Goal: Find specific page/section: Find specific page/section

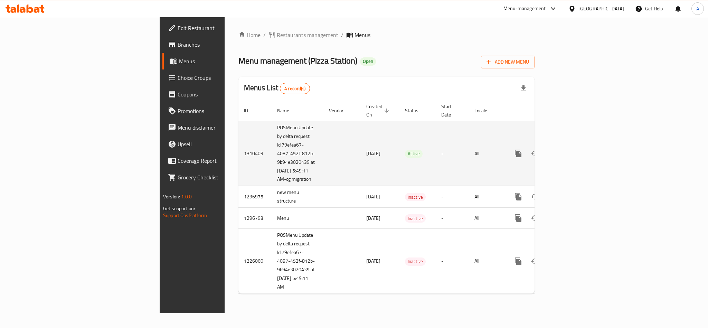
drag, startPoint x: 191, startPoint y: 125, endPoint x: 334, endPoint y: 142, distance: 143.7
click at [334, 142] on tr "1310409 POSMenu Update by delta request Id:79efea67-4087-452f-812b-9b94e3020439…" at bounding box center [409, 153] width 343 height 65
click at [361, 141] on td "[DATE]" at bounding box center [380, 153] width 39 height 65
click at [572, 149] on icon "enhanced table" at bounding box center [568, 153] width 8 height 8
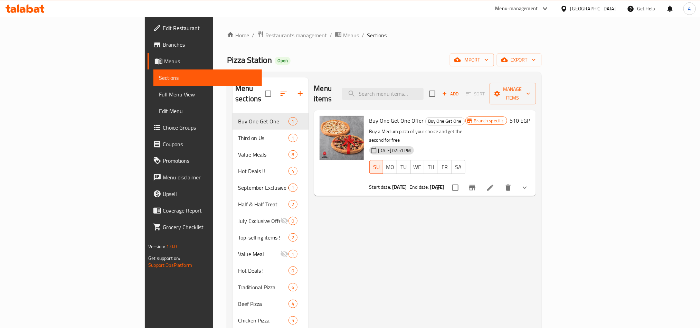
click at [163, 124] on span "Choice Groups" at bounding box center [209, 127] width 93 height 8
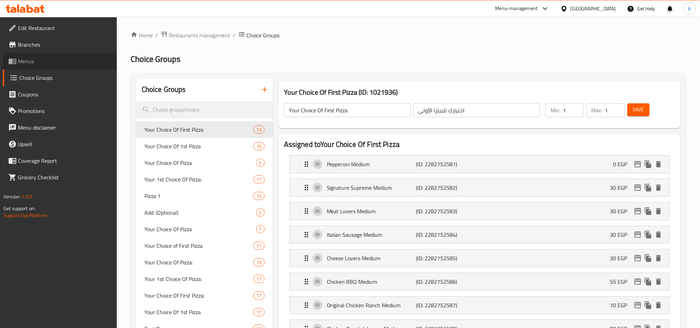
click at [47, 63] on span "Menus" at bounding box center [64, 61] width 93 height 8
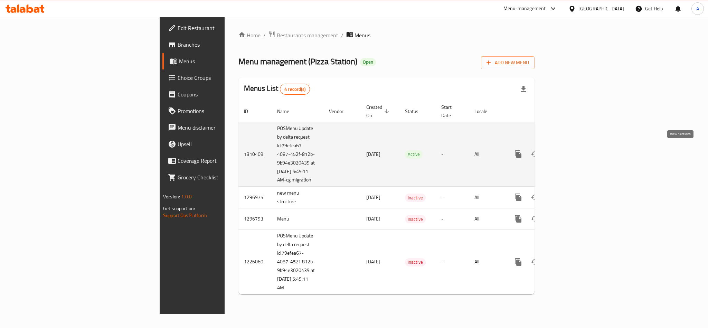
click at [576, 151] on link "enhanced table" at bounding box center [568, 154] width 17 height 17
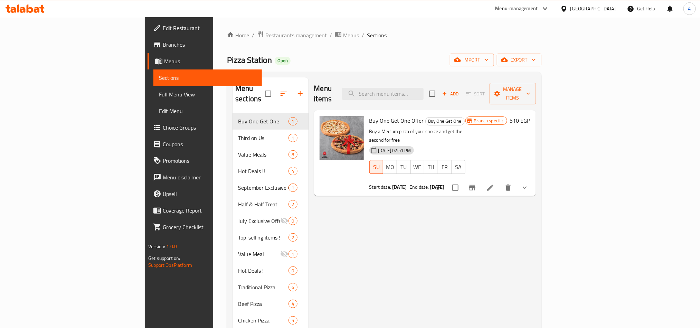
click at [227, 44] on div "Home / Restaurants management / Menus / Sections Pizza Station Open import expo…" at bounding box center [384, 283] width 314 height 505
click at [265, 37] on span "Restaurants management" at bounding box center [295, 35] width 61 height 8
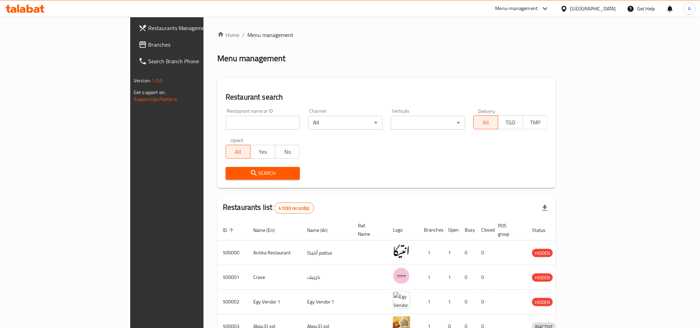
click at [217, 128] on div "Home / Menu management Menu management Restaurant search Restaurant name or ID …" at bounding box center [386, 270] width 339 height 478
click at [226, 122] on input "search" at bounding box center [263, 123] width 74 height 14
paste input "689987"
type input "689987"
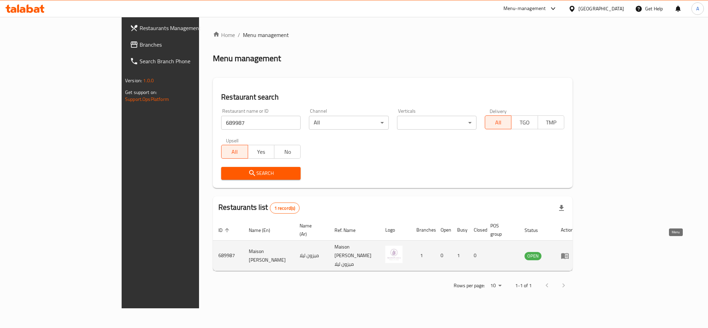
click at [569, 253] on icon "enhanced table" at bounding box center [565, 256] width 8 height 6
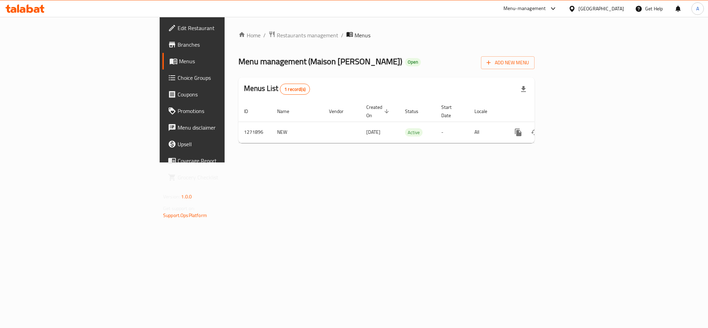
click at [178, 46] on span "Branches" at bounding box center [225, 44] width 95 height 8
